Goal: Task Accomplishment & Management: Manage account settings

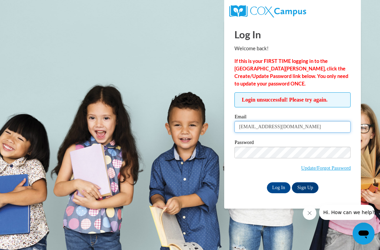
click at [316, 130] on input "[EMAIL_ADDRESS][DOMAIN_NAME]" at bounding box center [292, 127] width 116 height 12
click at [283, 188] on input "Log In" at bounding box center [279, 187] width 24 height 11
click at [339, 169] on link "Update/Forgot Password" at bounding box center [326, 167] width 50 height 5
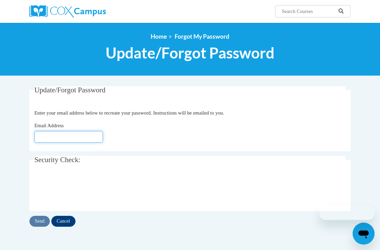
click at [77, 139] on input "Email Address" at bounding box center [69, 137] width 68 height 12
type input "[EMAIL_ADDRESS][DOMAIN_NAME]"
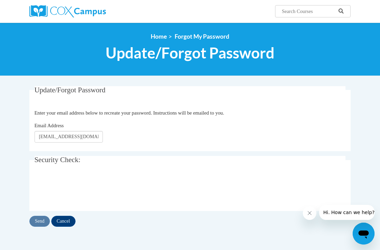
click at [40, 221] on input "Send" at bounding box center [39, 221] width 20 height 11
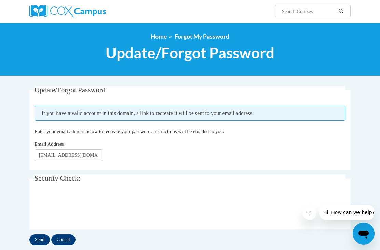
click at [41, 238] on input "Send" at bounding box center [39, 239] width 20 height 11
